Goal: Task Accomplishment & Management: Complete application form

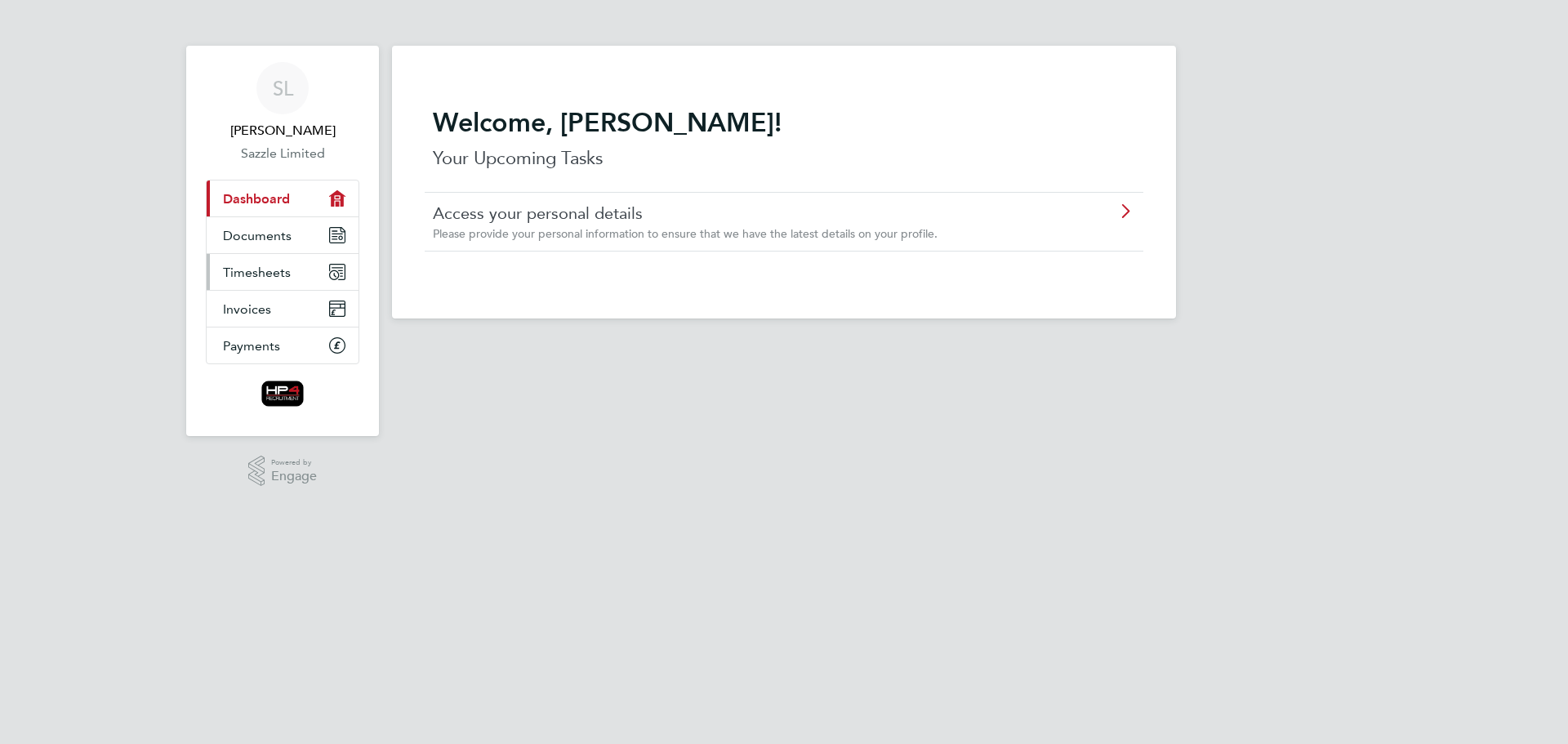
click at [279, 267] on span "Timesheets" at bounding box center [257, 272] width 68 height 16
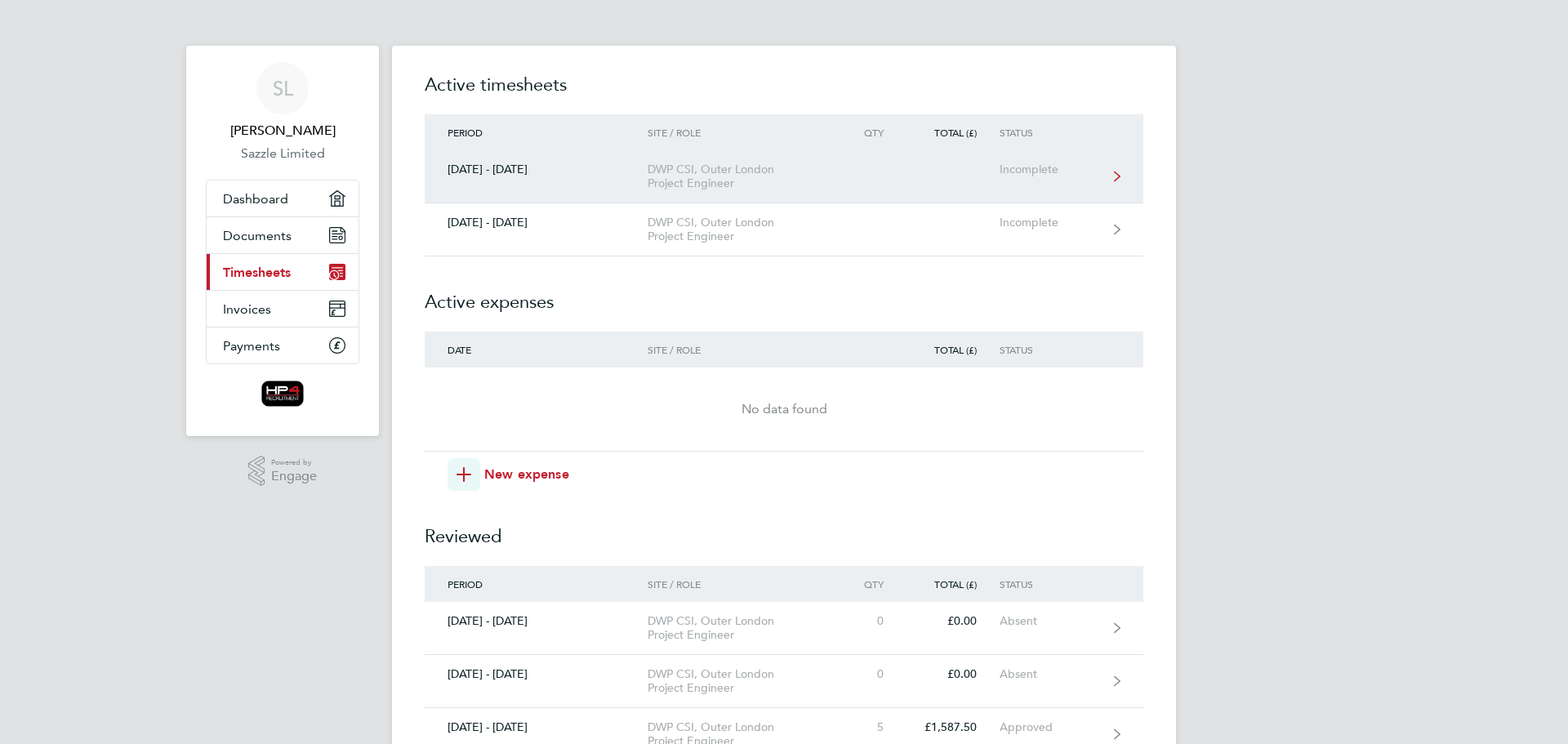
click at [751, 183] on div "DWP CSI, Outer London Project Engineer" at bounding box center [741, 176] width 187 height 27
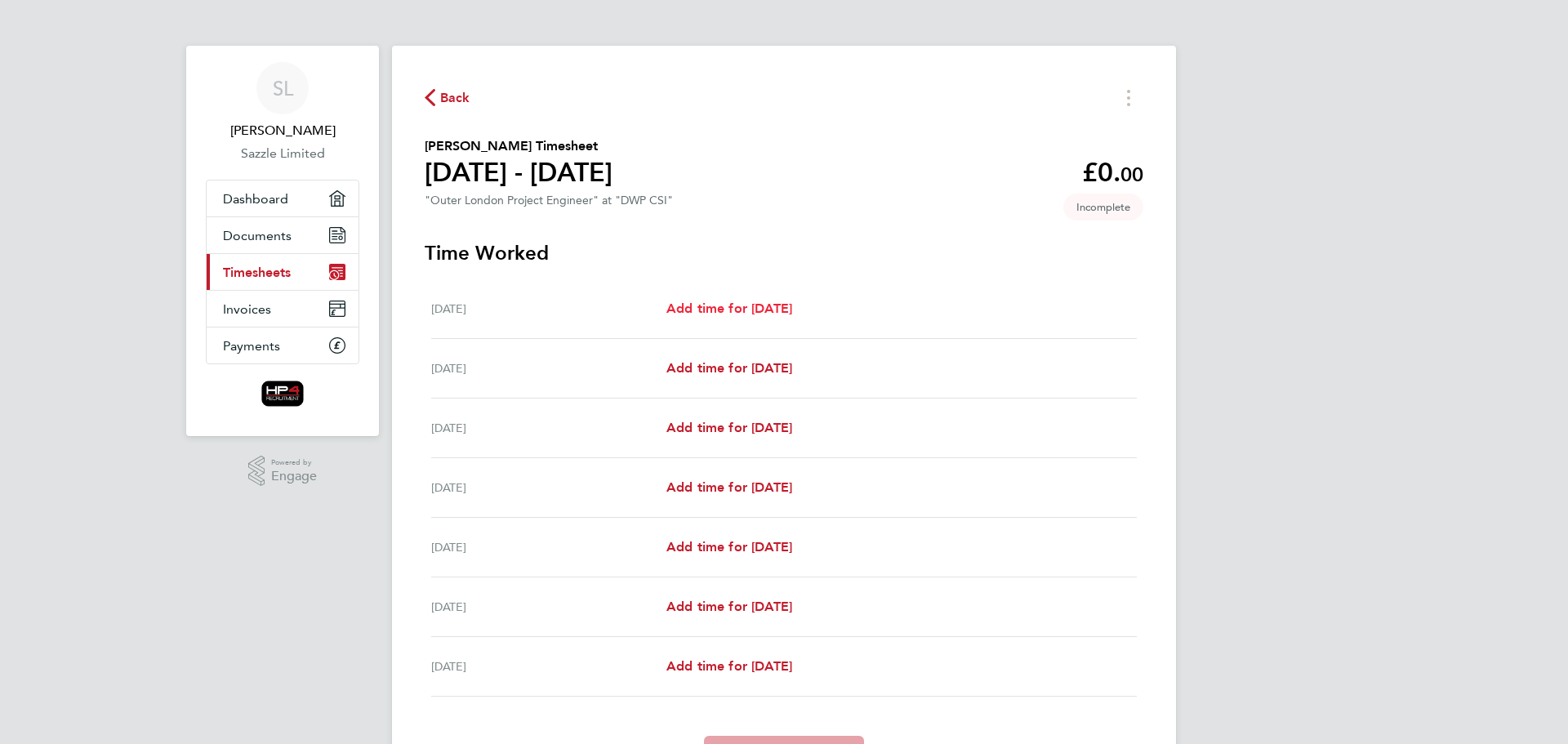
click at [732, 315] on span "Add time for [DATE]" at bounding box center [729, 308] width 126 height 16
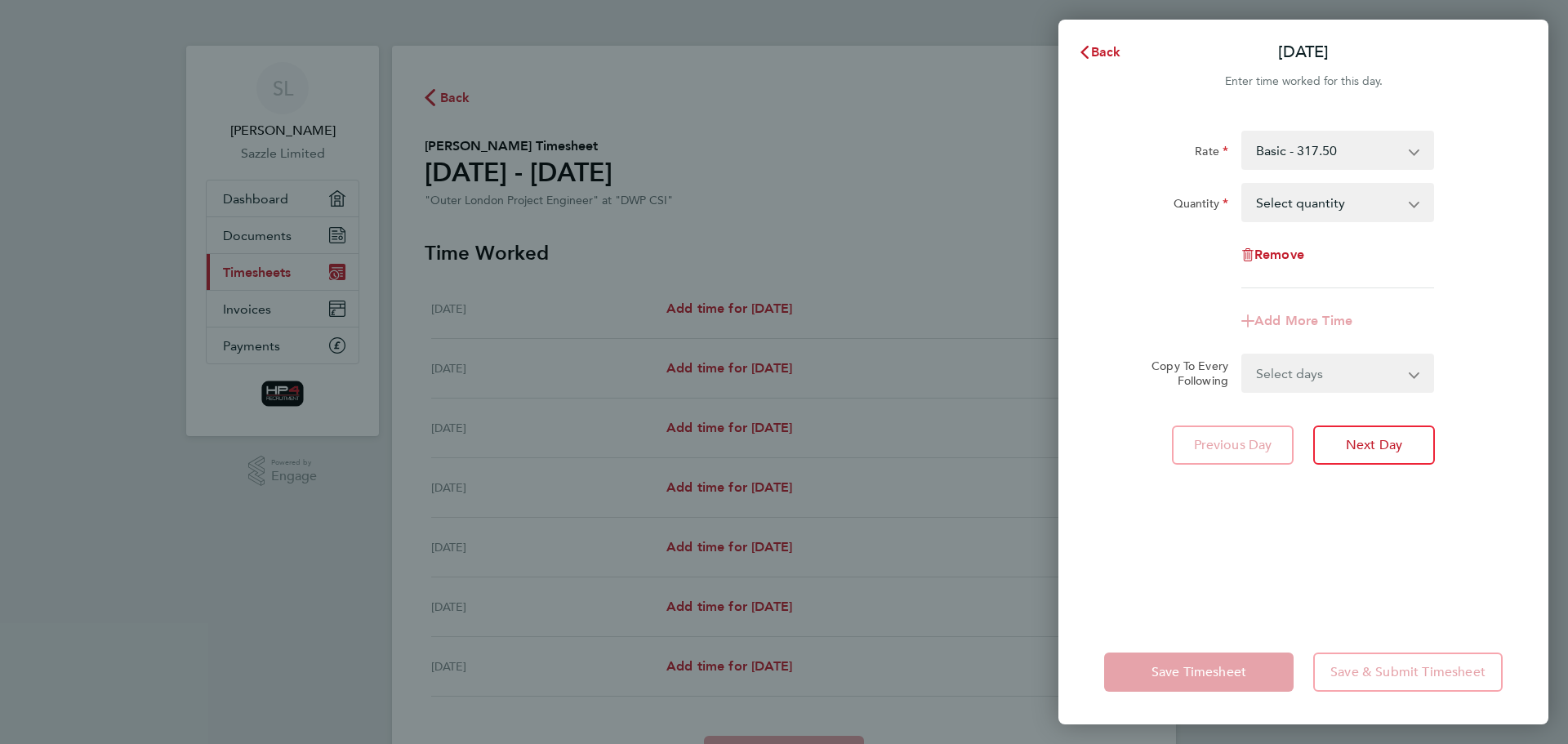
click at [1392, 204] on select "Select quantity 0.5 1" at bounding box center [1328, 202] width 170 height 36
select select "1"
click at [1243, 184] on select "Select quantity 0.5 1" at bounding box center [1328, 202] width 170 height 36
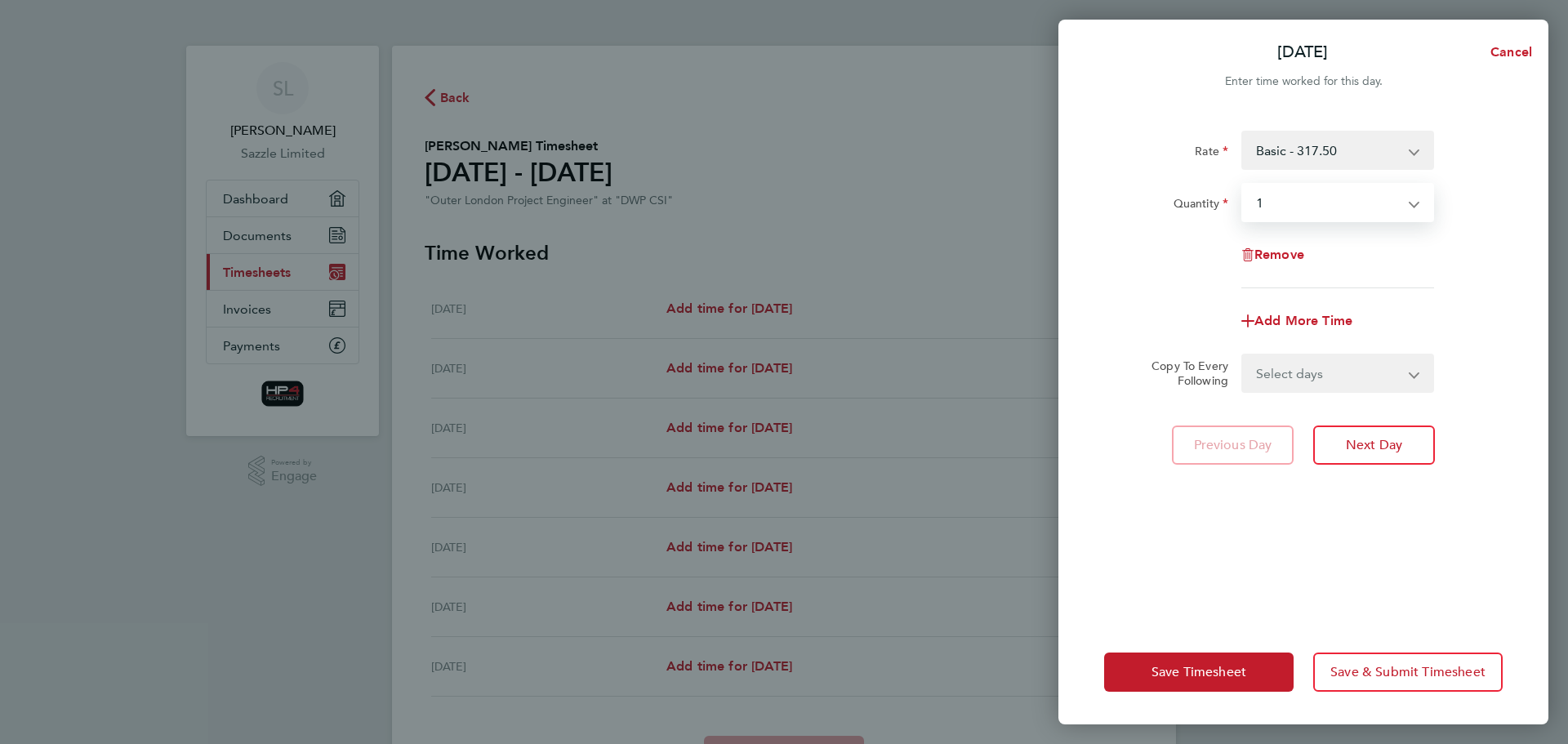
click at [1300, 365] on select "Select days Day Weekday (Mon-Fri) Weekend (Sat-Sun) [DATE] [DATE] [DATE] [DATE]…" at bounding box center [1329, 372] width 172 height 36
select select "WEEKDAY"
click at [1243, 355] on select "Select days Day Weekday (Mon-Fri) Weekend (Sat-Sun) [DATE] [DATE] [DATE] [DATE]…" at bounding box center [1329, 372] width 172 height 36
select select "[DATE]"
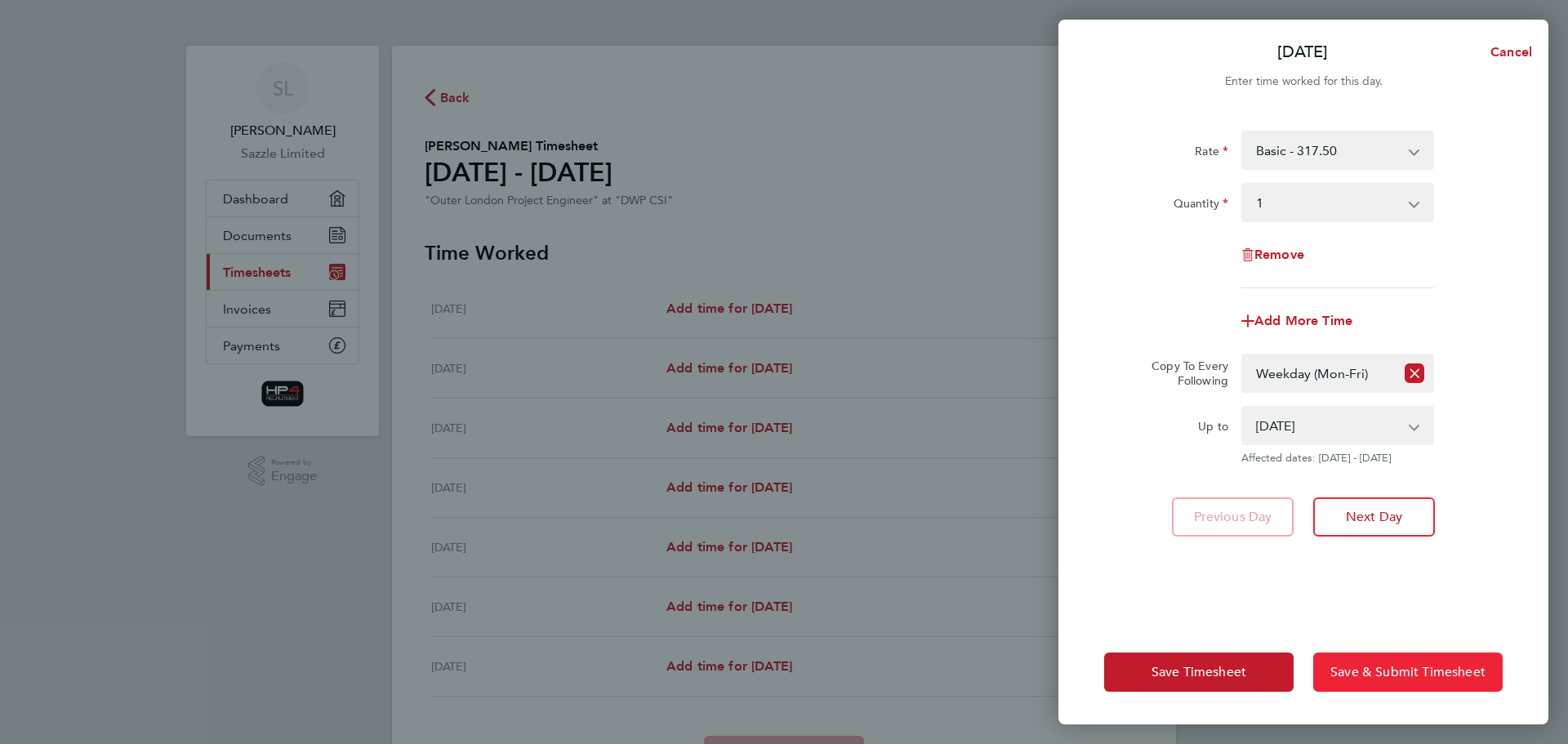
click at [1418, 679] on span "Save & Submit Timesheet" at bounding box center [1408, 672] width 155 height 17
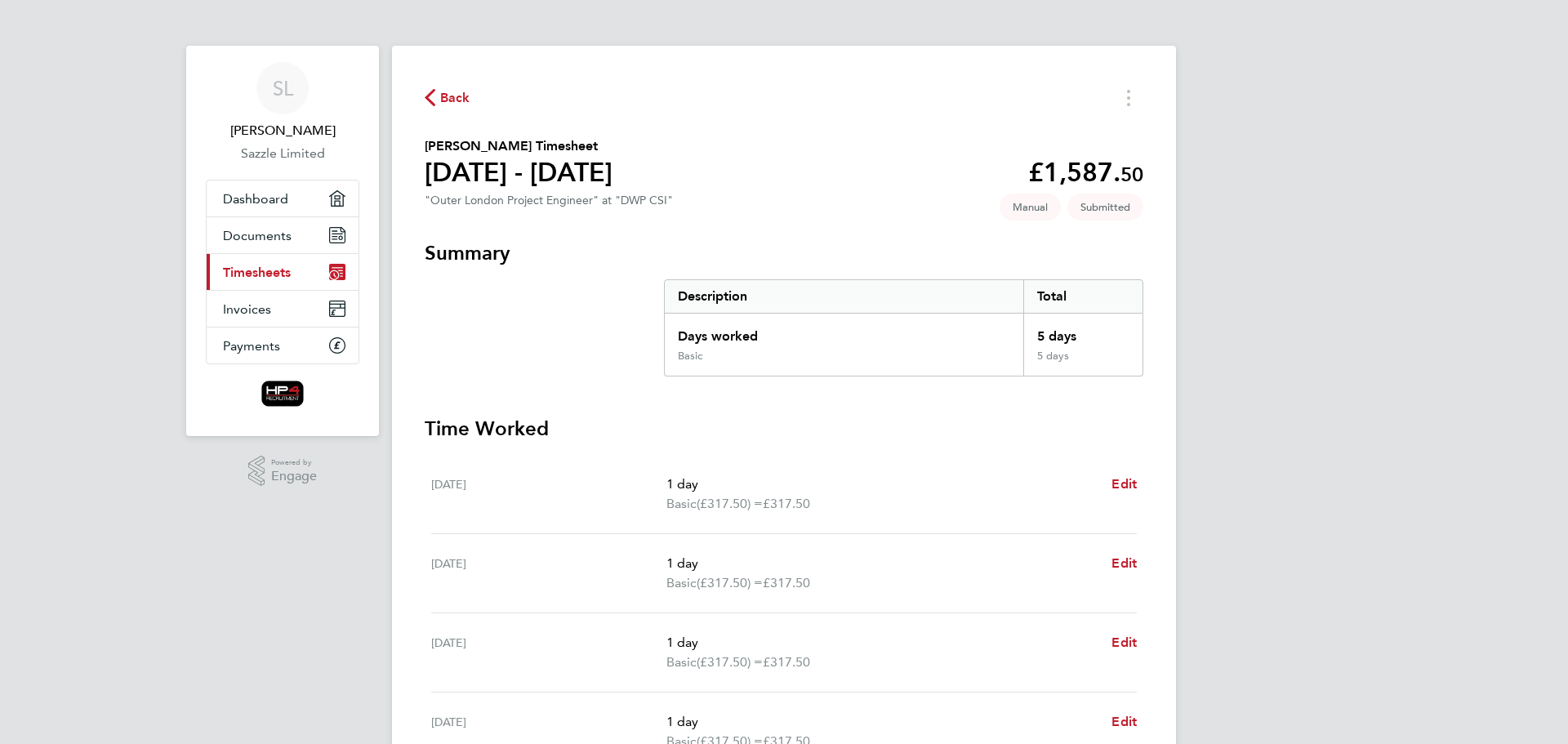
click at [272, 266] on span "Timesheets" at bounding box center [257, 272] width 68 height 16
